Goal: Task Accomplishment & Management: Use online tool/utility

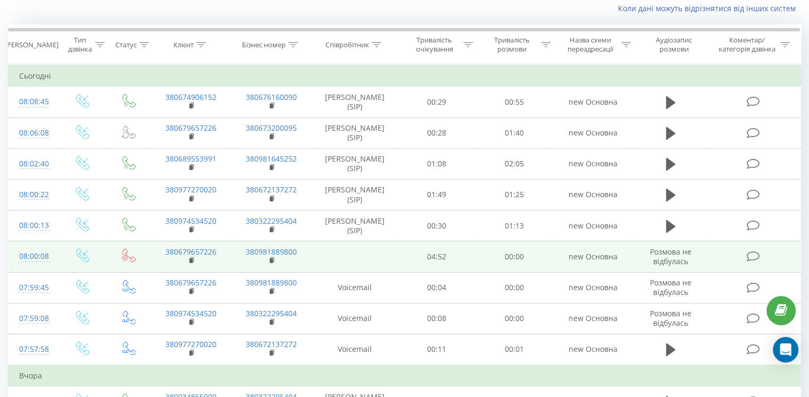
scroll to position [73, 0]
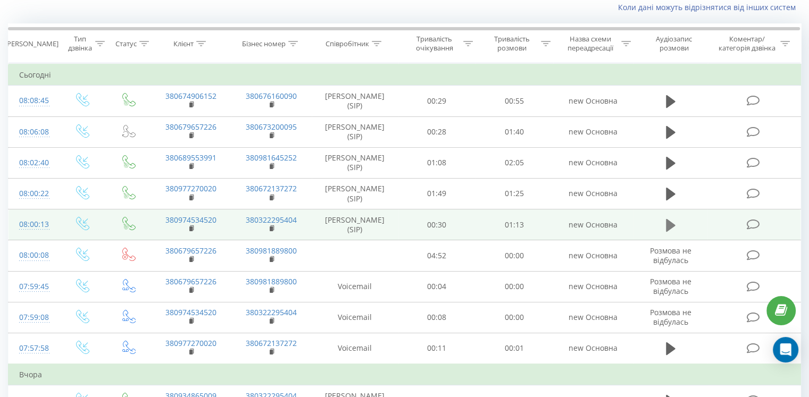
click at [666, 224] on icon at bounding box center [671, 224] width 10 height 13
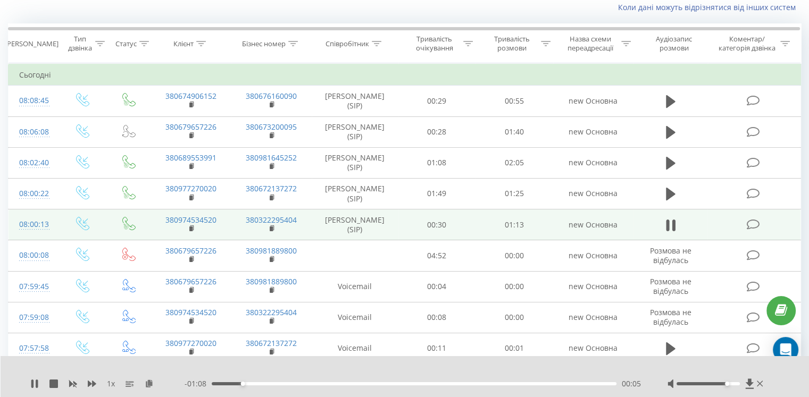
click at [725, 384] on div at bounding box center [707, 383] width 63 height 3
click at [729, 383] on div at bounding box center [707, 383] width 63 height 3
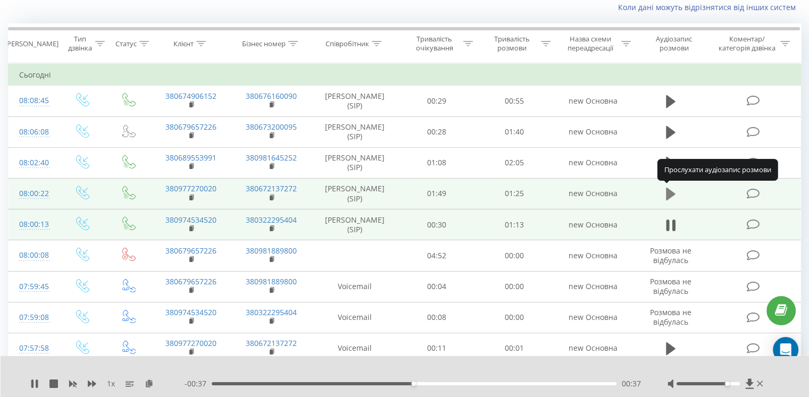
click at [669, 194] on icon at bounding box center [671, 194] width 10 height 13
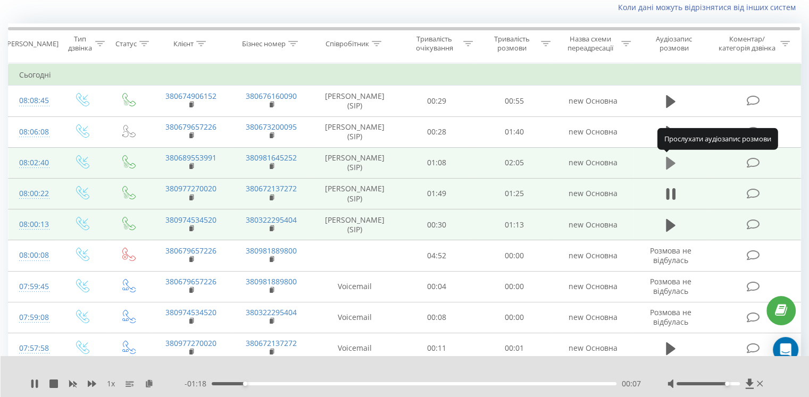
click at [667, 160] on icon at bounding box center [671, 163] width 10 height 13
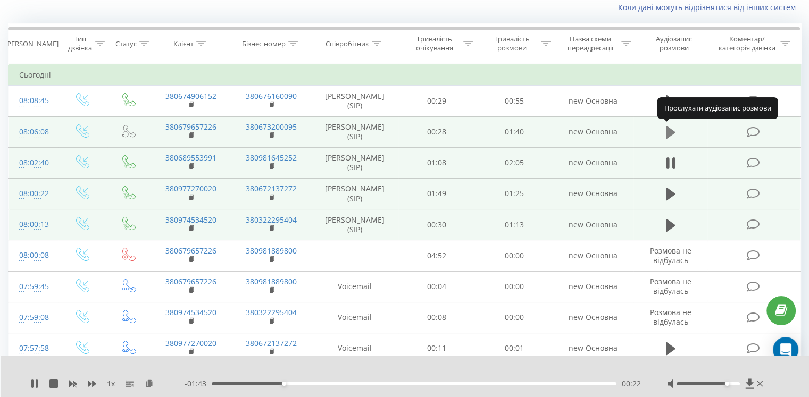
click at [670, 131] on icon at bounding box center [671, 132] width 10 height 13
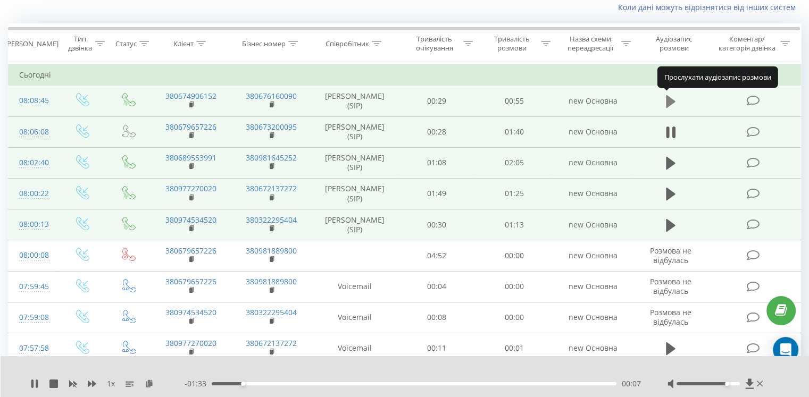
click at [670, 102] on icon at bounding box center [671, 101] width 10 height 13
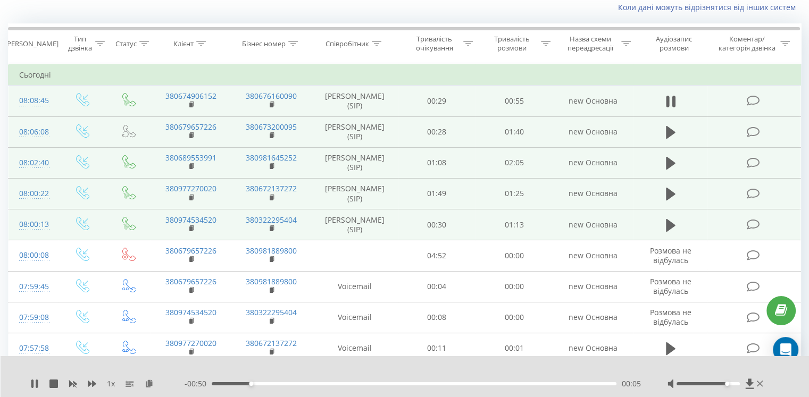
click at [670, 102] on icon at bounding box center [671, 101] width 10 height 15
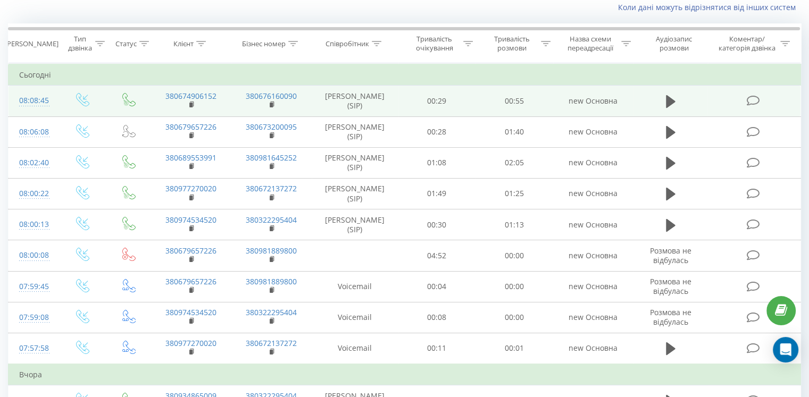
scroll to position [32, 0]
